Goal: Information Seeking & Learning: Check status

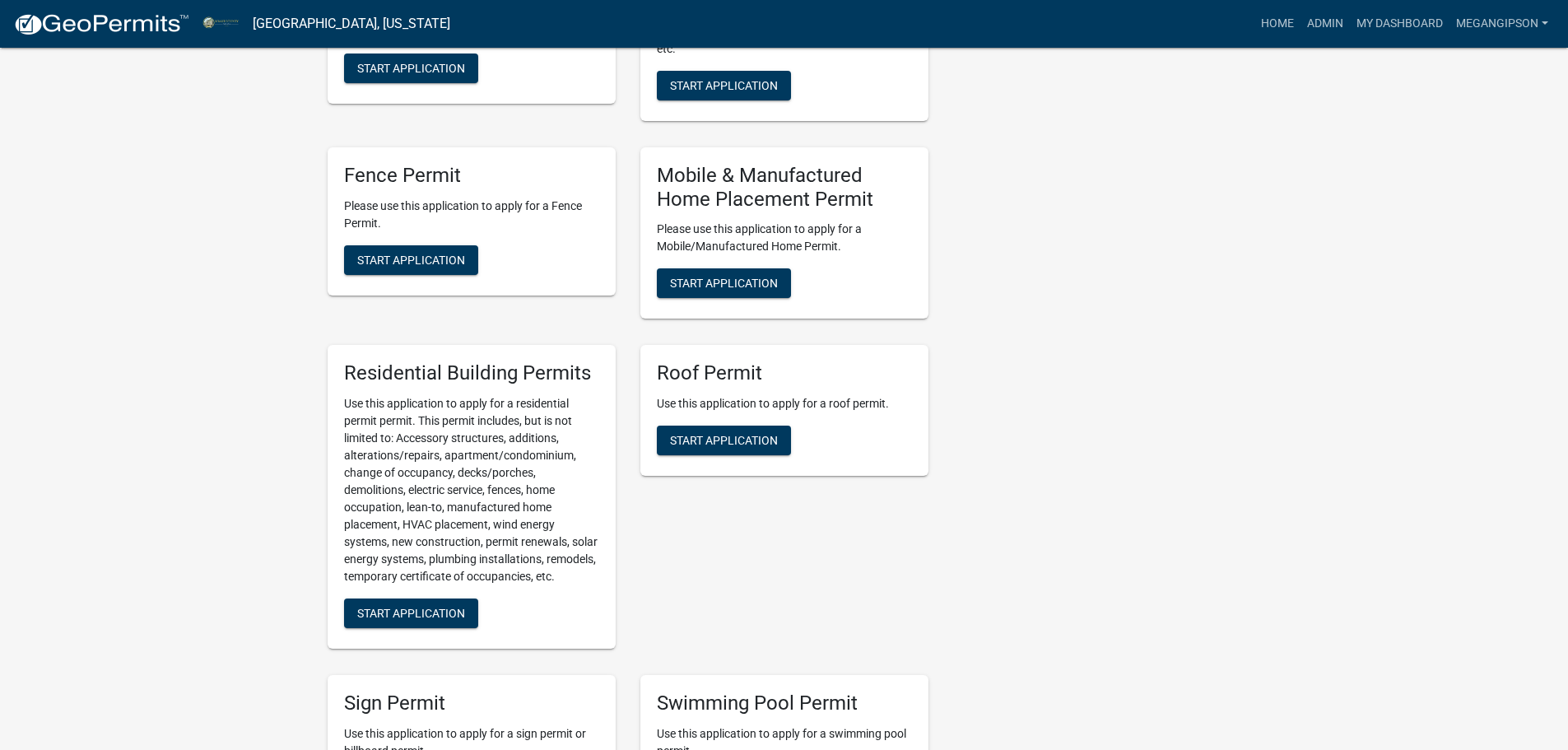
scroll to position [1235, 0]
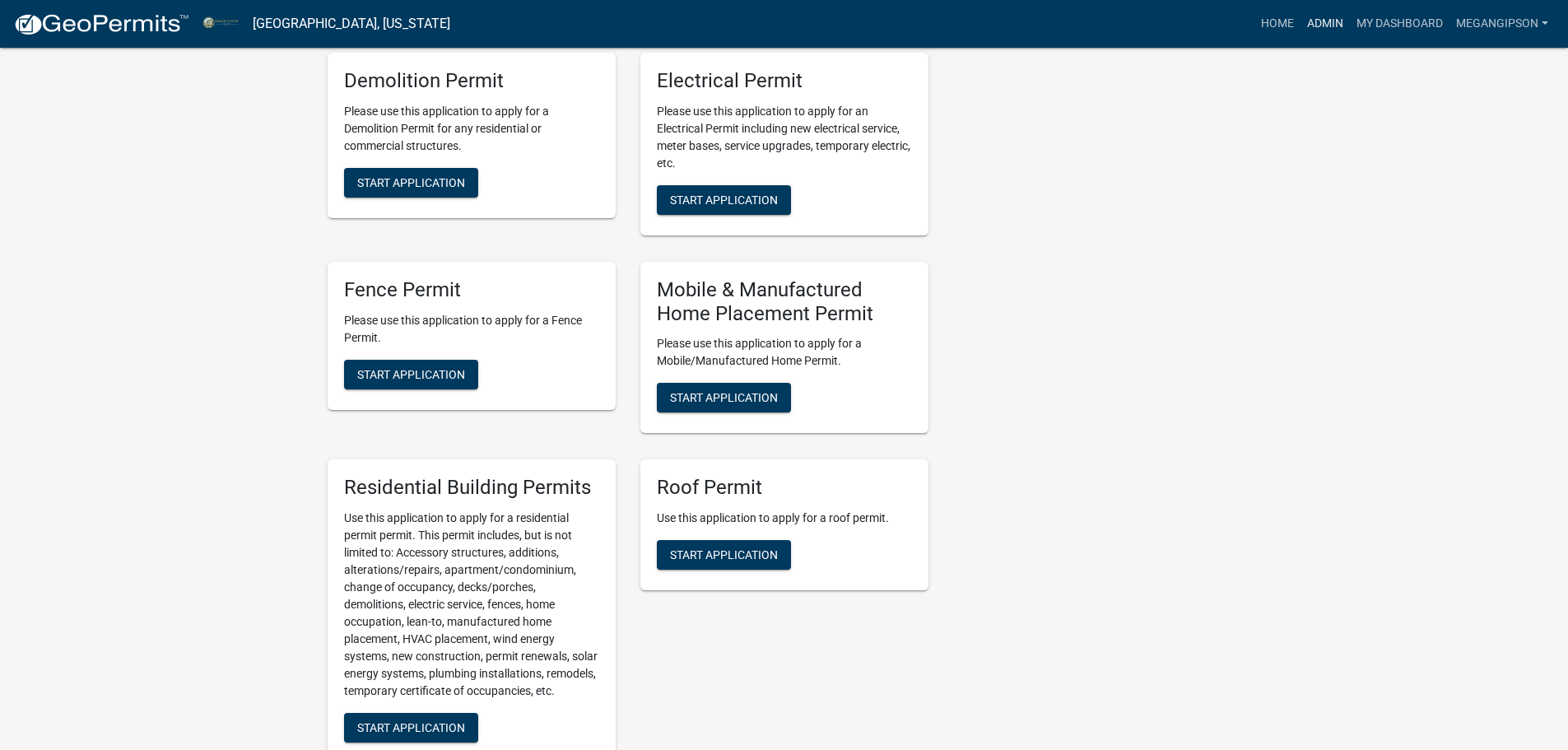
click at [1300, 34] on link "Admin" at bounding box center [1325, 24] width 49 height 31
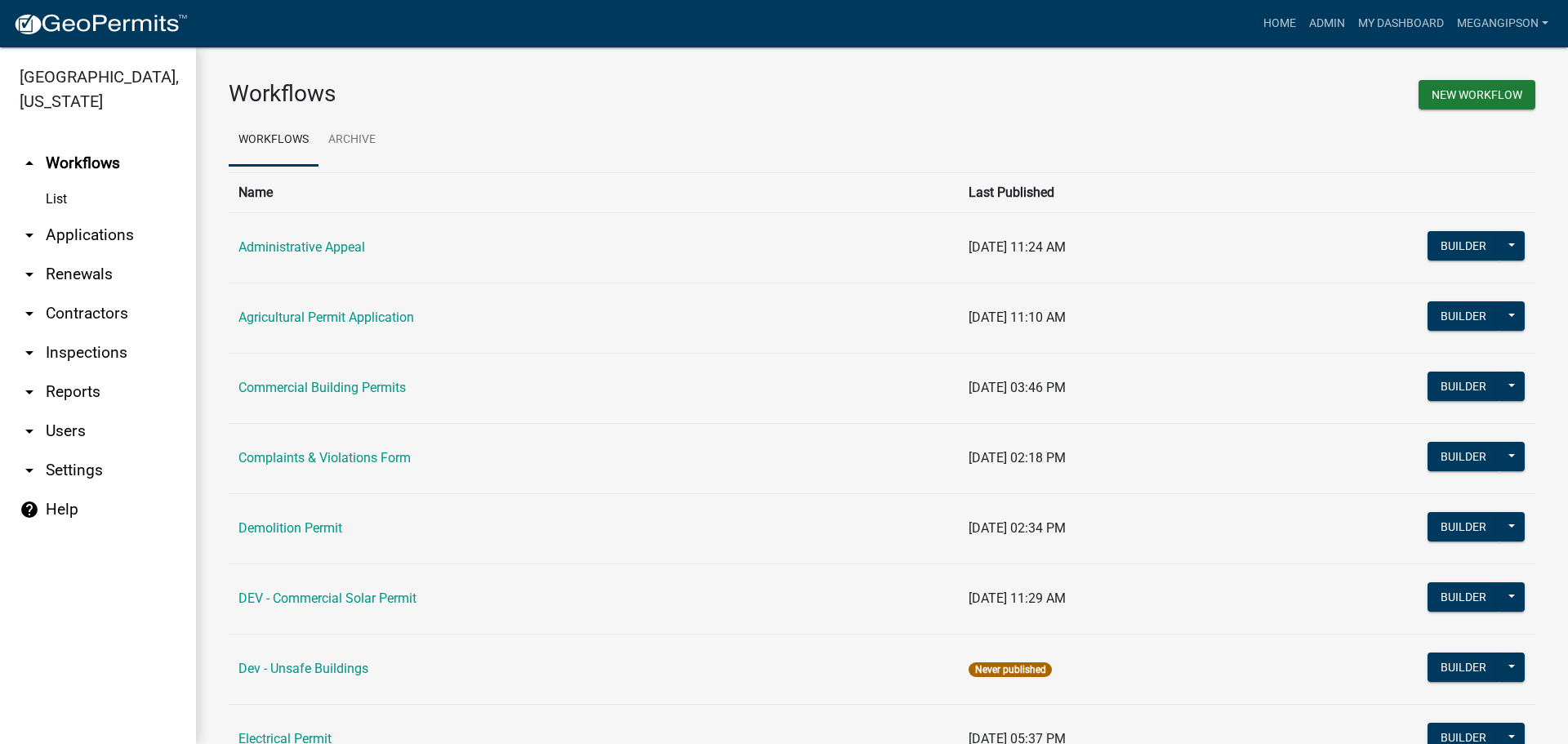
click at [98, 334] on link "arrow_drop_down Contractors" at bounding box center [98, 313] width 196 height 39
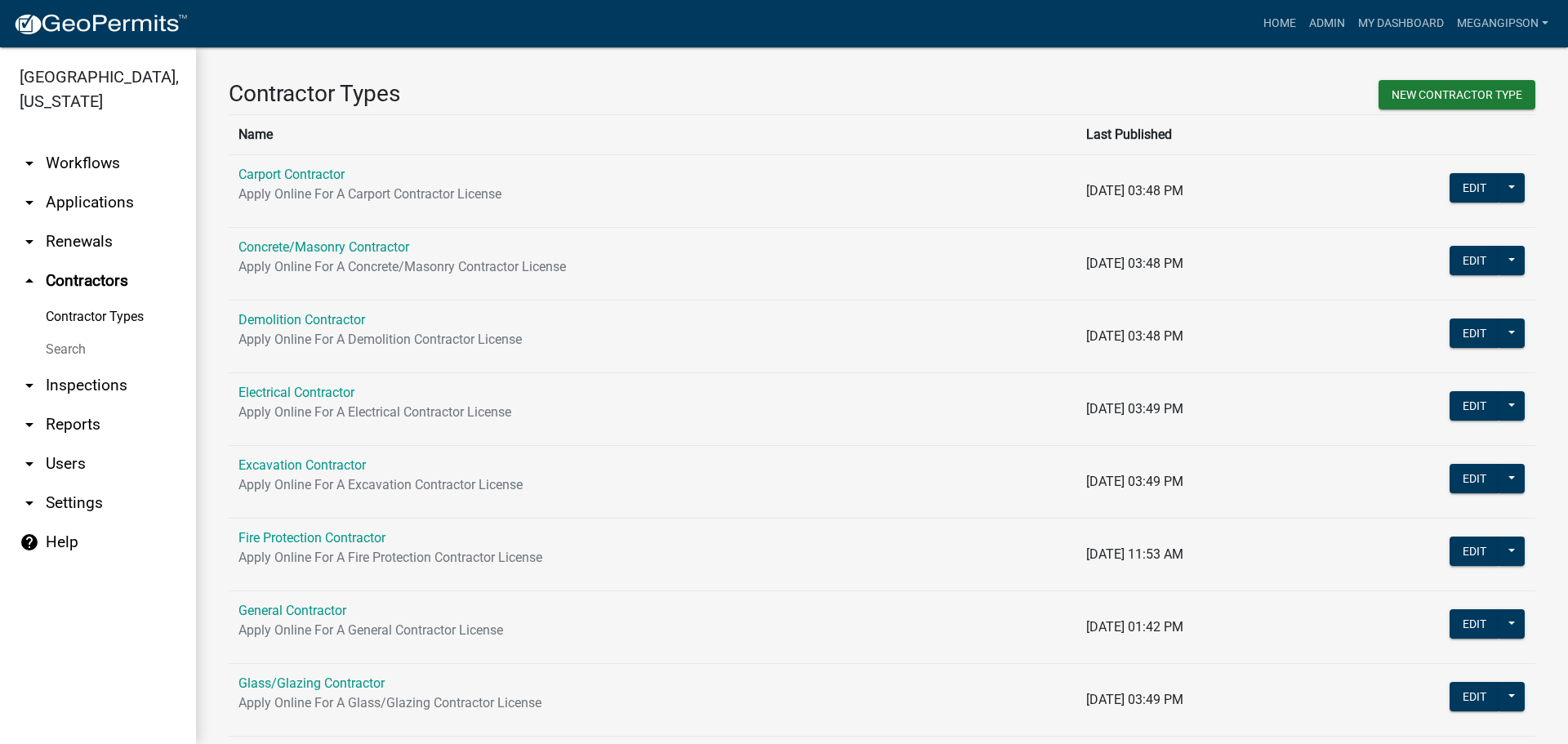
click at [95, 366] on link "Search" at bounding box center [98, 350] width 196 height 33
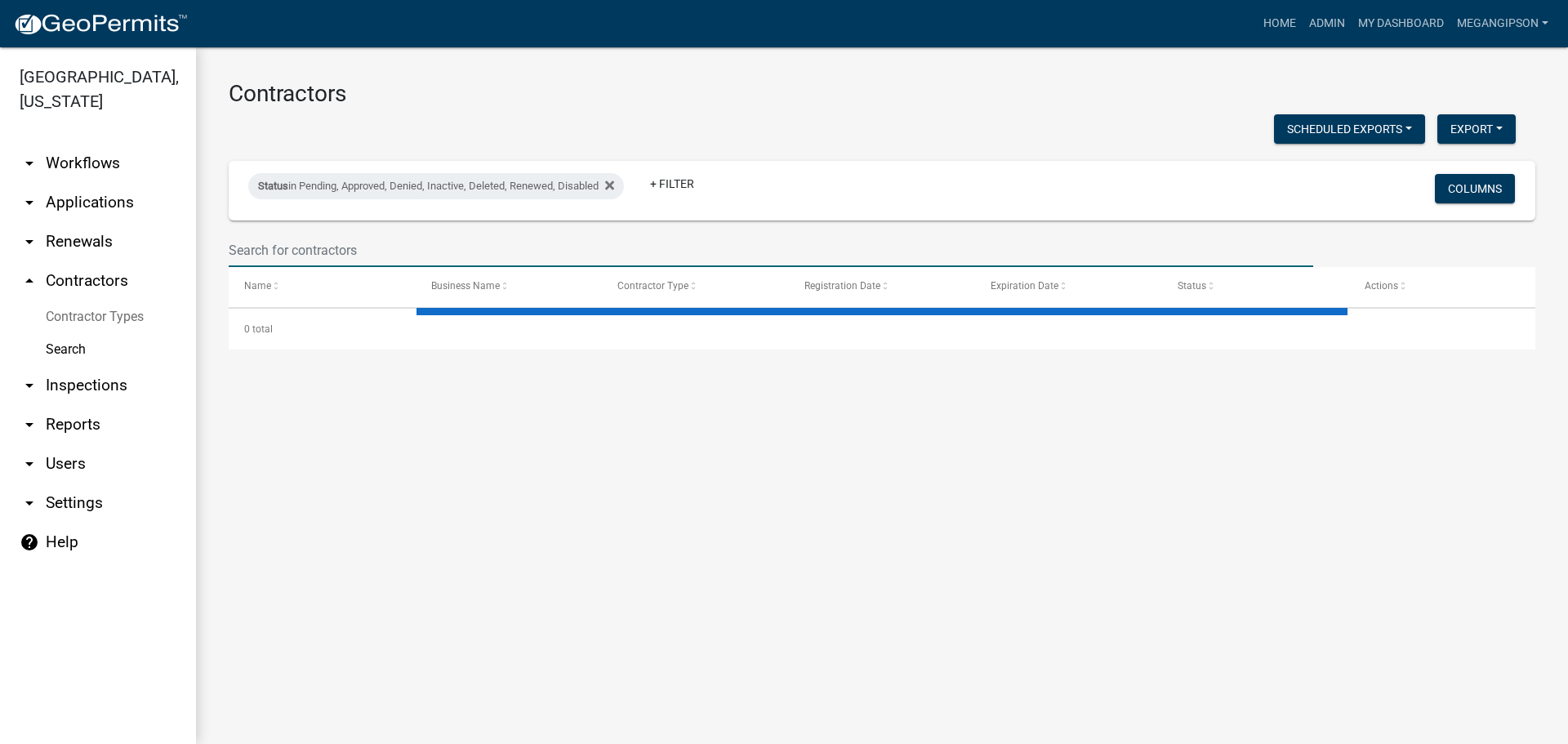
click at [322, 260] on input "text" at bounding box center [771, 251] width 1085 height 34
select select "3: 100"
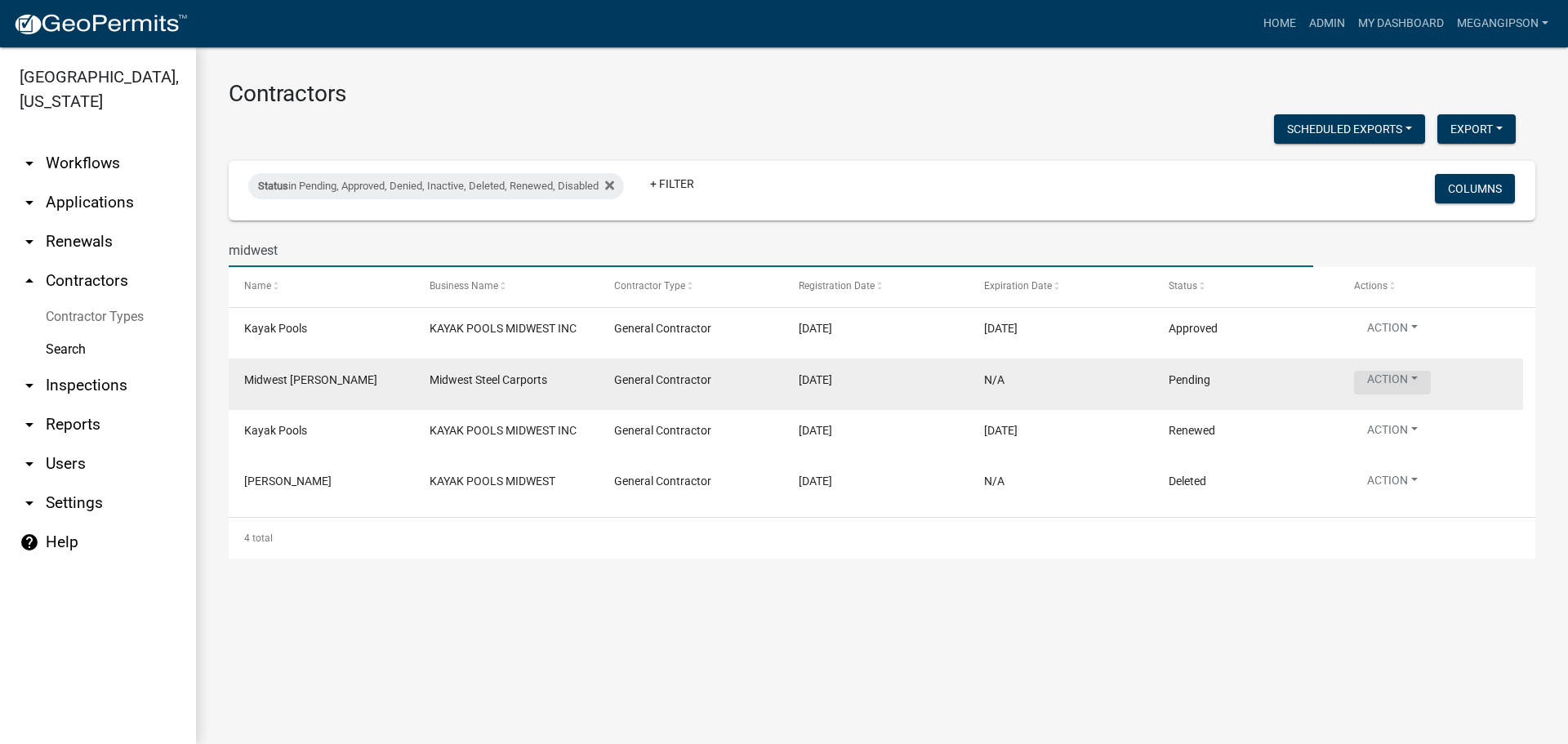
type input "midwest"
click at [1424, 394] on button "Action" at bounding box center [1392, 383] width 77 height 24
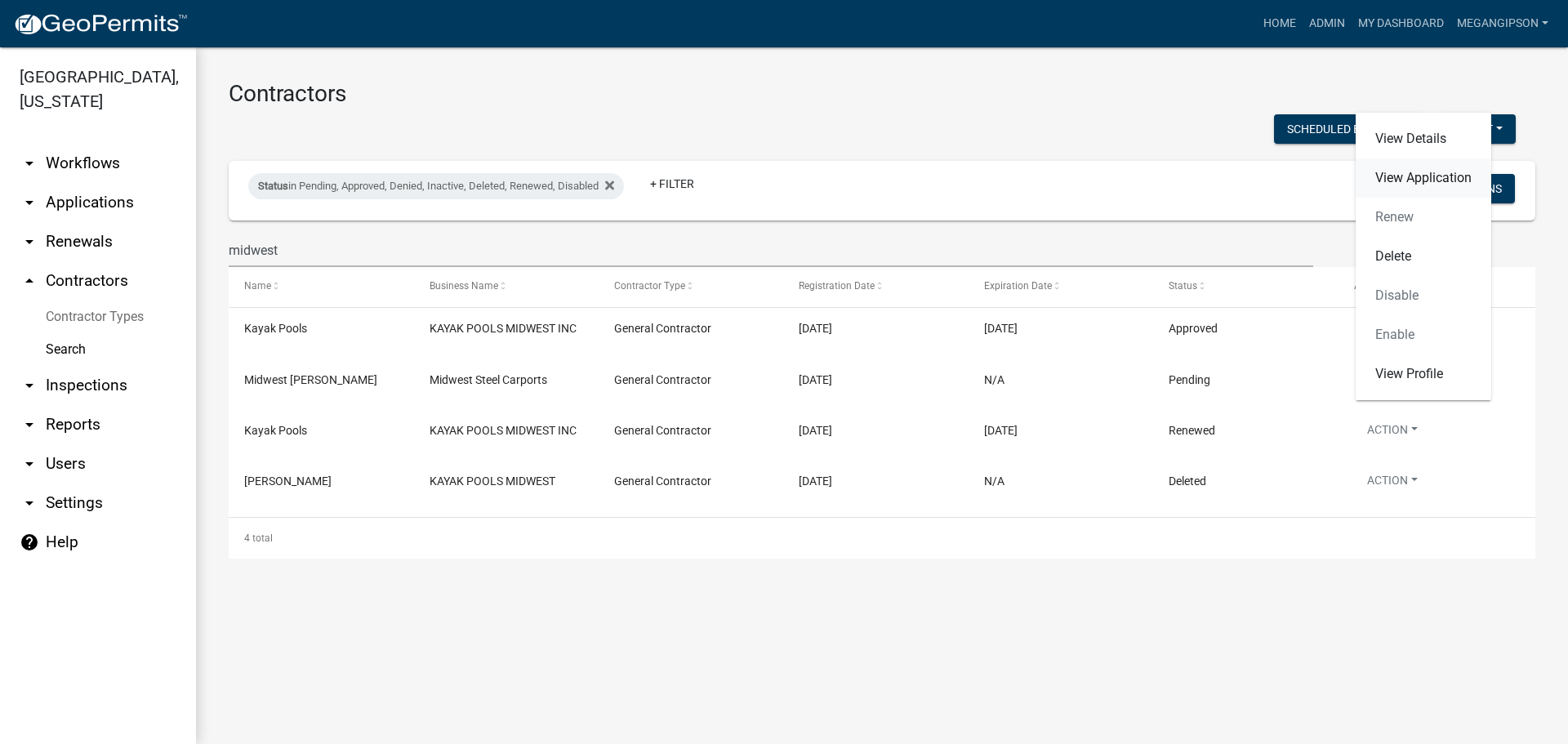
click at [1438, 159] on link "View Application" at bounding box center [1424, 178] width 136 height 39
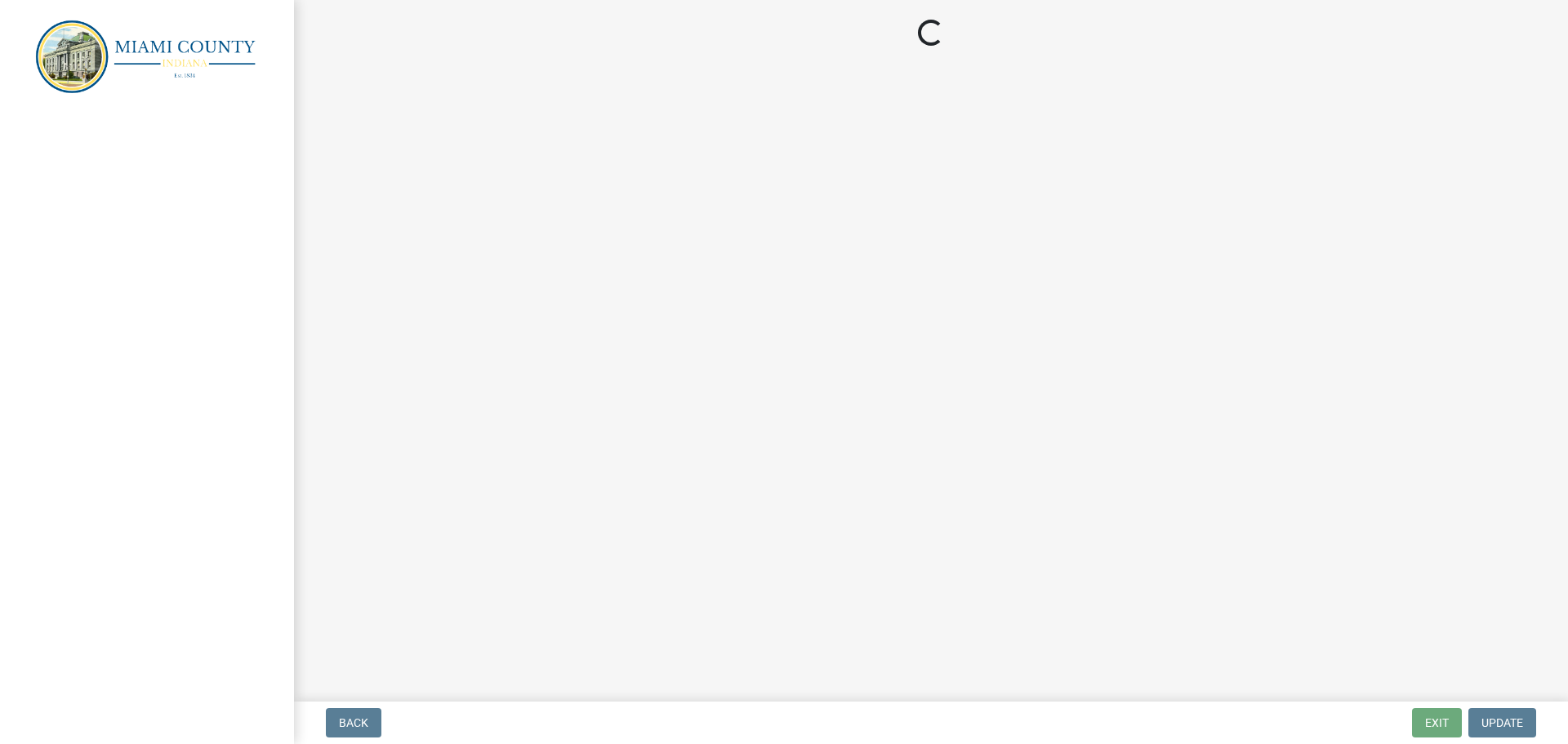
select select "3: 3"
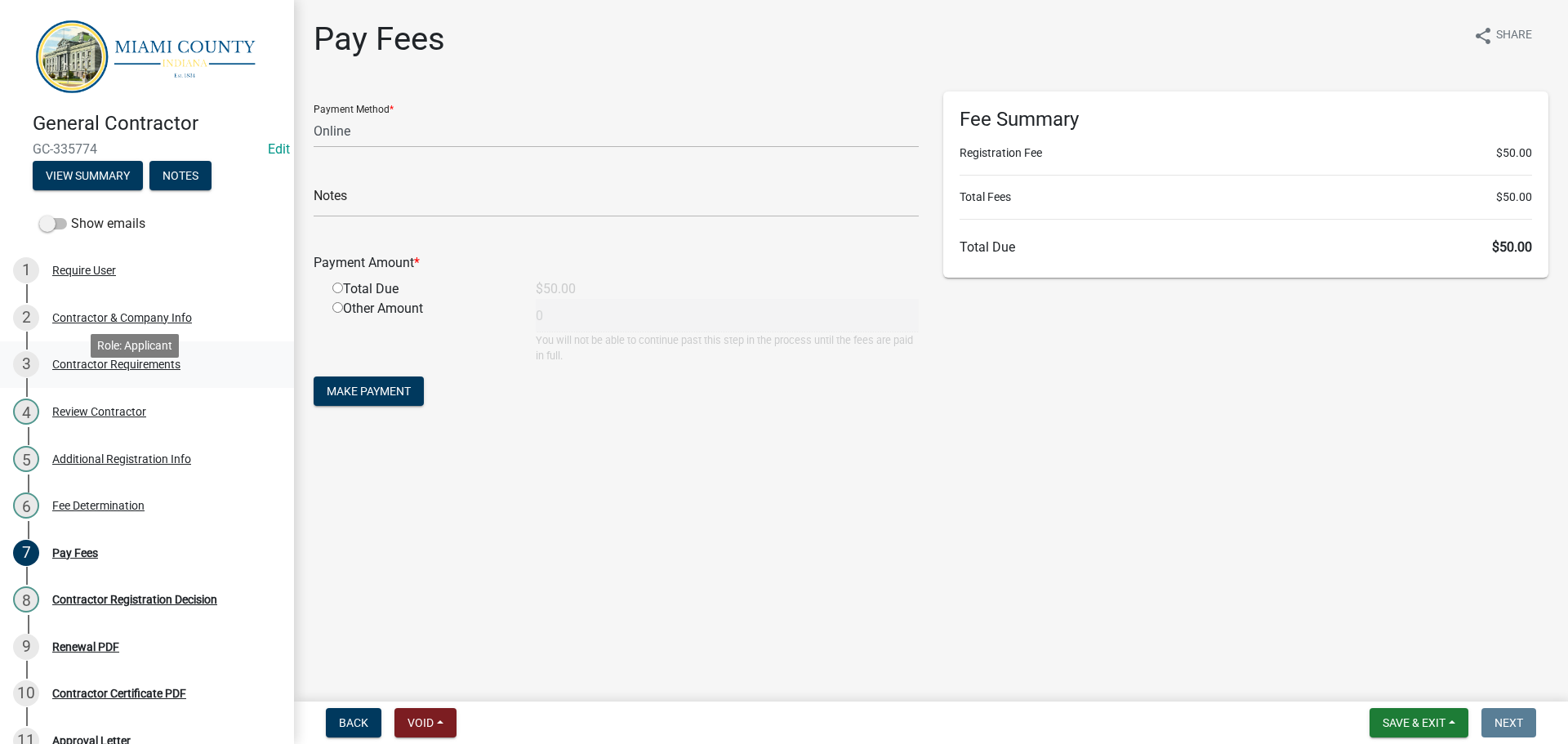
click at [155, 370] on div "Contractor Requirements" at bounding box center [117, 365] width 128 height 12
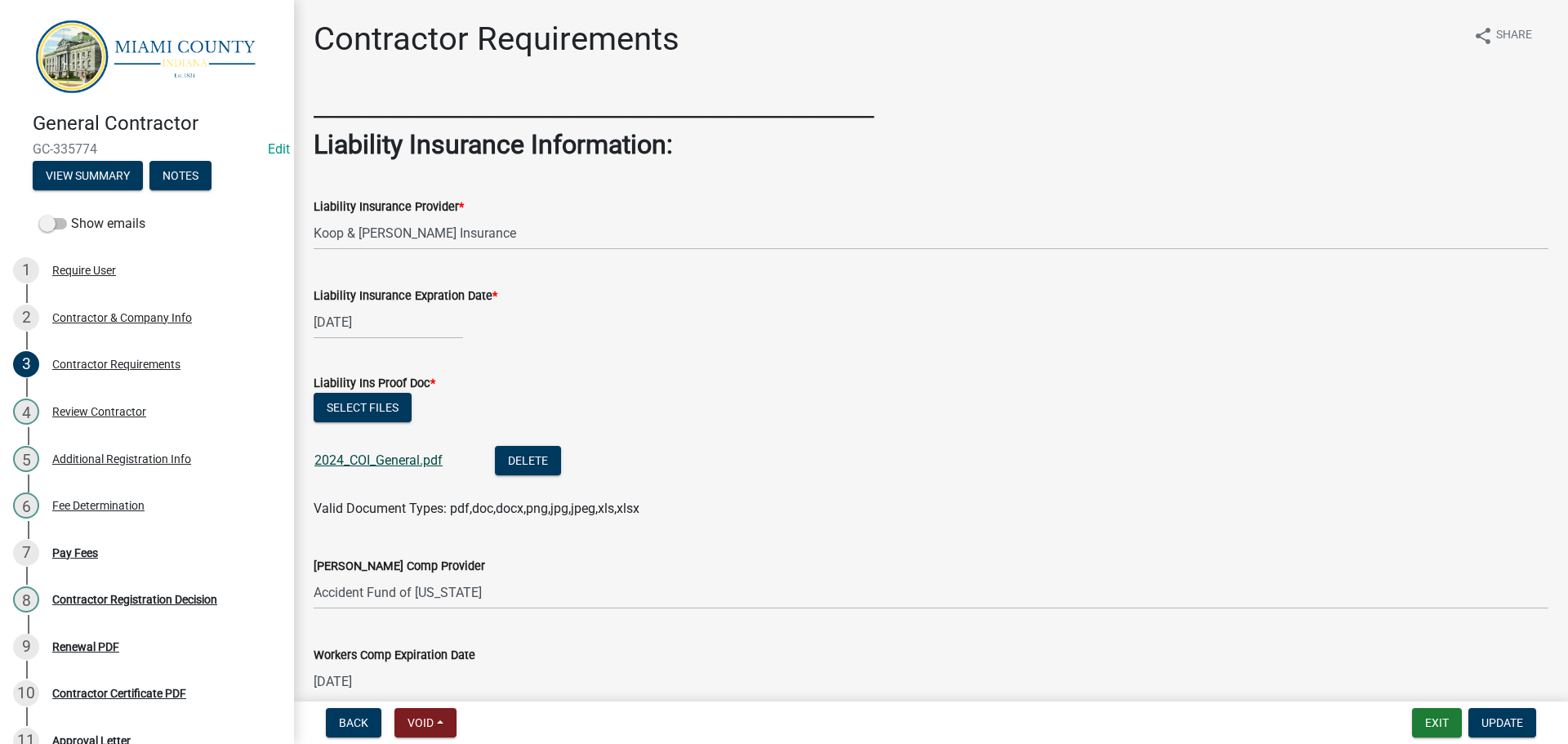
click at [396, 468] on link "2024_COI_General.pdf" at bounding box center [378, 460] width 128 height 15
